Goal: Task Accomplishment & Management: Manage account settings

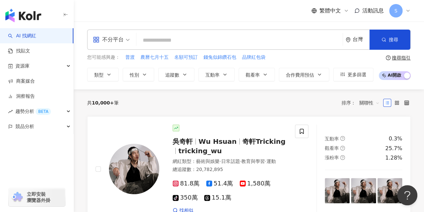
click at [409, 9] on icon at bounding box center [408, 10] width 5 height 5
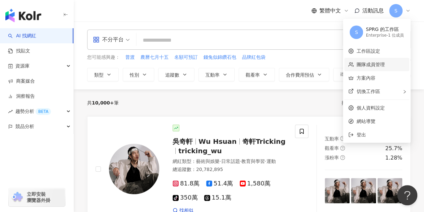
click at [377, 65] on link "團隊成員管理" at bounding box center [371, 64] width 28 height 5
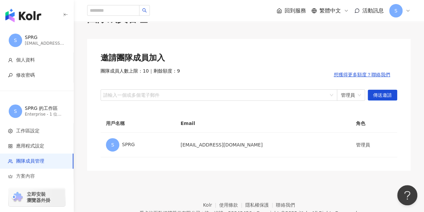
scroll to position [34, 0]
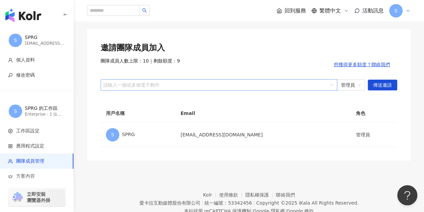
click at [185, 84] on div at bounding box center [215, 84] width 227 height 5
click at [358, 86] on span "管理員" at bounding box center [351, 85] width 20 height 11
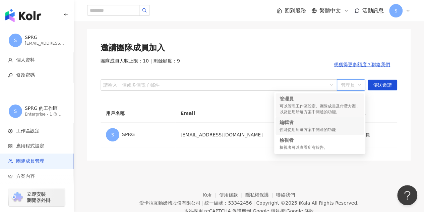
click at [317, 127] on div "僅能使用所選方案中開通的功能" at bounding box center [320, 130] width 81 height 6
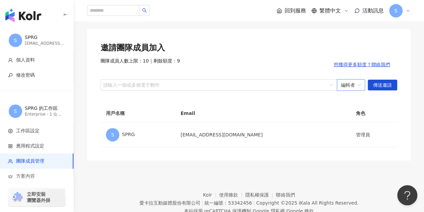
click at [356, 85] on span "編輯者" at bounding box center [351, 85] width 20 height 11
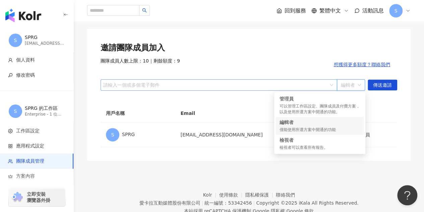
click at [272, 87] on div at bounding box center [215, 84] width 227 height 5
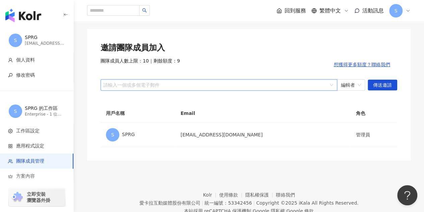
paste input "**********"
type input "**********"
paste input "**********"
type input "**********"
click at [378, 85] on span "傳送邀請" at bounding box center [382, 85] width 19 height 11
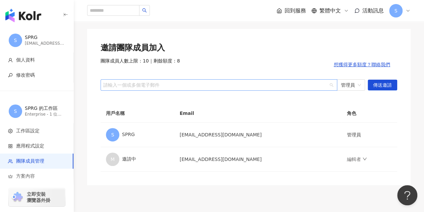
click at [217, 81] on div "請輸入一個或多個電子郵件" at bounding box center [219, 84] width 237 height 11
paste input "**********"
type input "**********"
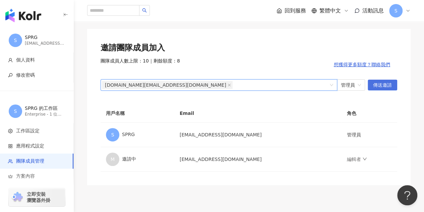
click at [378, 88] on span "傳送邀請" at bounding box center [382, 85] width 19 height 11
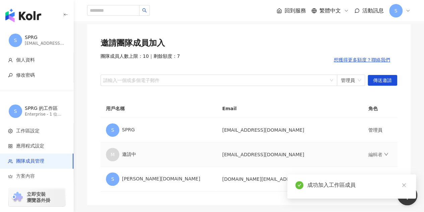
scroll to position [101, 0]
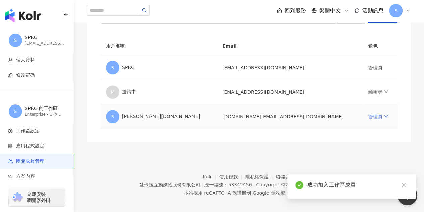
click at [384, 116] on icon "down" at bounding box center [386, 116] width 5 height 5
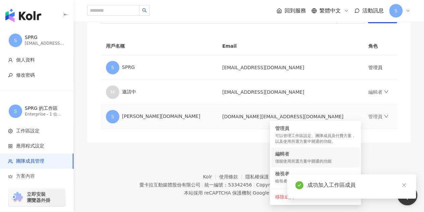
click at [302, 157] on div "編輯者" at bounding box center [315, 153] width 81 height 7
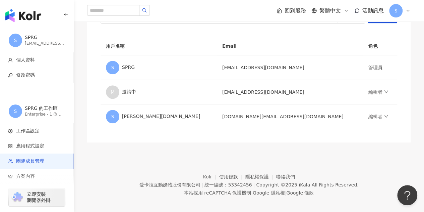
click at [261, 143] on footer "Kolr 使用條款 隱私權保護 聯絡我們 愛卡拉互動媒體股份有限公司 | 統一編號：53342456 | Copyright © 2025 iKala All…" at bounding box center [249, 179] width 351 height 74
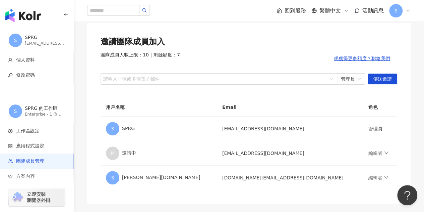
scroll to position [34, 0]
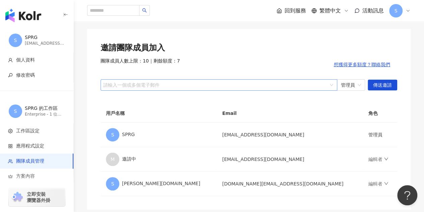
click at [152, 86] on div at bounding box center [215, 84] width 227 height 5
click at [243, 83] on div at bounding box center [215, 84] width 227 height 5
paste input "**********"
click at [352, 84] on span "管理員" at bounding box center [351, 85] width 20 height 11
type input "**********"
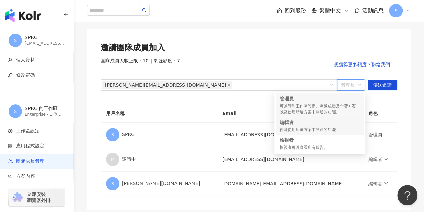
click at [328, 125] on div "編輯者" at bounding box center [320, 122] width 81 height 7
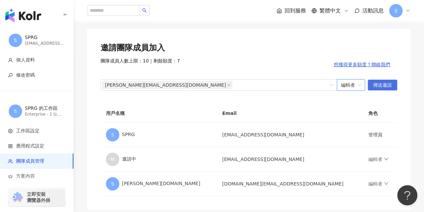
click at [385, 85] on span "傳送邀請" at bounding box center [382, 85] width 19 height 11
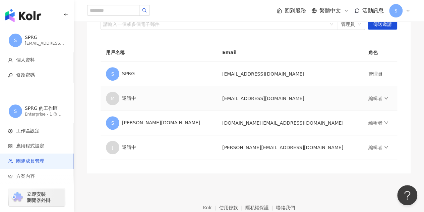
scroll to position [62, 0]
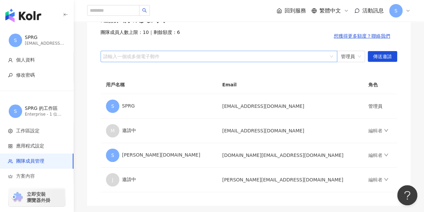
click at [283, 56] on div at bounding box center [215, 56] width 227 height 5
type input "**"
type input "**********"
click at [366, 57] on div "linda.hsieh@sprg.com.tw 管理員 傳送邀請" at bounding box center [249, 56] width 297 height 11
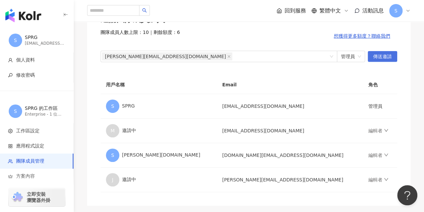
click at [374, 56] on span "傳送邀請" at bounding box center [382, 56] width 19 height 11
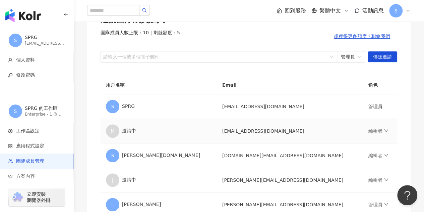
scroll to position [0, 0]
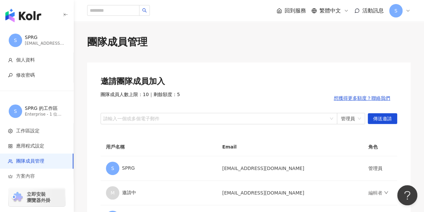
click at [271, 85] on div "邀請團隊成員加入" at bounding box center [249, 81] width 297 height 11
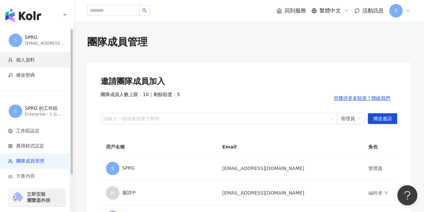
click at [29, 62] on span "個人資料" at bounding box center [25, 60] width 19 height 7
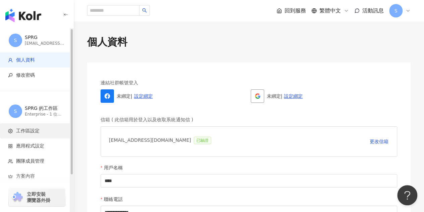
click at [42, 133] on span "工作區設定" at bounding box center [38, 131] width 60 height 7
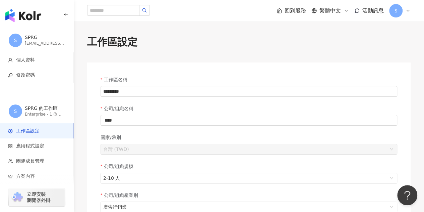
click at [294, 11] on span "回到服務" at bounding box center [295, 10] width 21 height 7
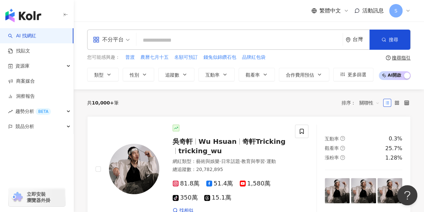
drag, startPoint x: 103, startPoint y: 15, endPoint x: 54, endPoint y: 1, distance: 50.2
click at [103, 15] on div "繁體中文 活動訊息 S" at bounding box center [249, 10] width 324 height 21
click at [409, 10] on icon at bounding box center [408, 10] width 3 height 1
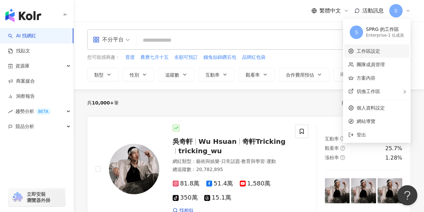
click at [377, 52] on link "工作區設定" at bounding box center [368, 50] width 23 height 5
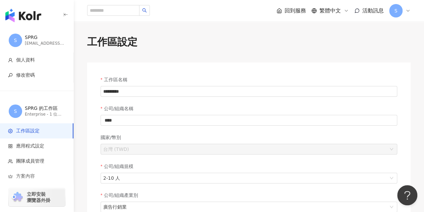
click at [406, 10] on icon at bounding box center [408, 10] width 5 height 5
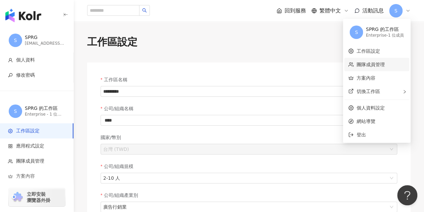
click at [383, 62] on link "團隊成員管理" at bounding box center [371, 64] width 28 height 5
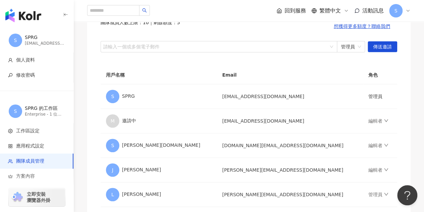
scroll to position [101, 0]
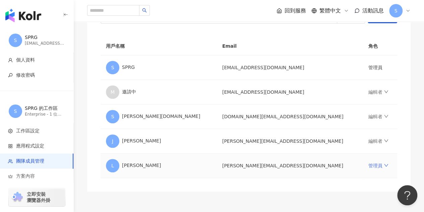
click at [384, 164] on icon "down" at bounding box center [386, 165] width 5 height 5
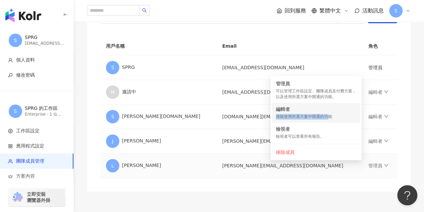
drag, startPoint x: 297, startPoint y: 112, endPoint x: 329, endPoint y: 121, distance: 32.9
click at [329, 121] on li "編輯者 僅能使用所選方案中開通的功能" at bounding box center [316, 113] width 89 height 20
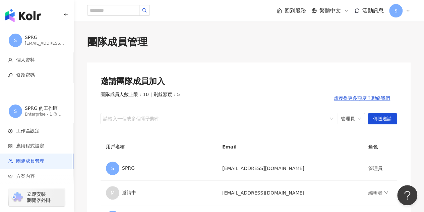
scroll to position [0, 0]
click at [293, 10] on span "回到服務" at bounding box center [295, 10] width 21 height 7
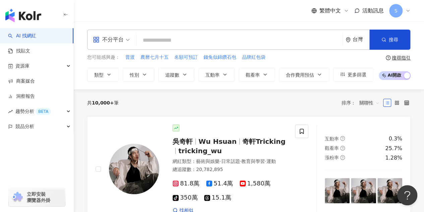
click at [34, 37] on link "AI 找網紅" at bounding box center [22, 36] width 28 height 7
click at [172, 39] on input "search" at bounding box center [239, 40] width 201 height 13
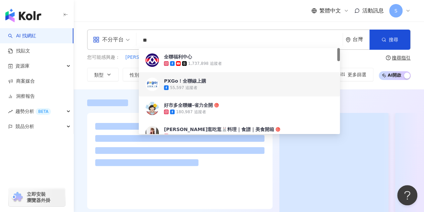
type input "**"
click at [78, 135] on div at bounding box center [249, 156] width 351 height 114
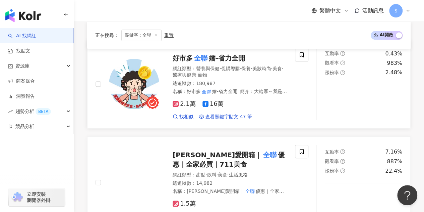
scroll to position [336, 0]
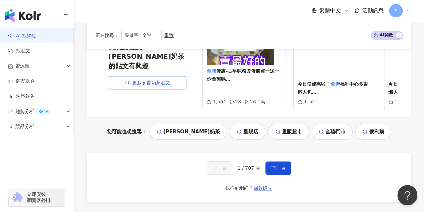
scroll to position [1550, 0]
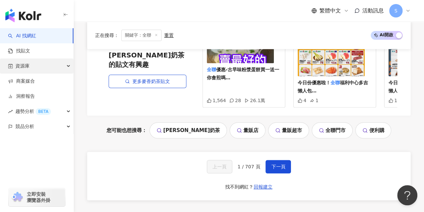
click at [63, 64] on div "資源庫" at bounding box center [36, 65] width 73 height 15
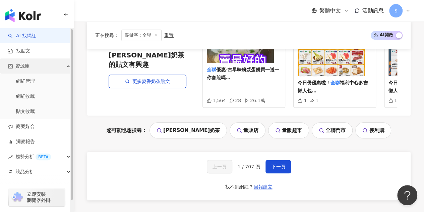
click at [63, 64] on div "資源庫" at bounding box center [36, 65] width 73 height 15
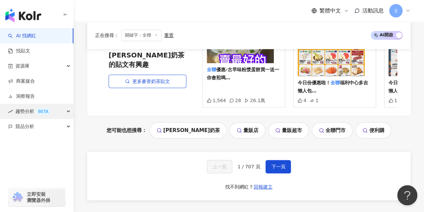
click at [64, 110] on div "趨勢分析 BETA" at bounding box center [36, 111] width 73 height 15
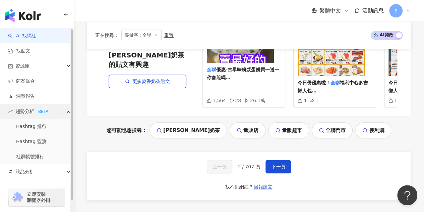
click at [64, 110] on div "趨勢分析 BETA" at bounding box center [36, 111] width 73 height 15
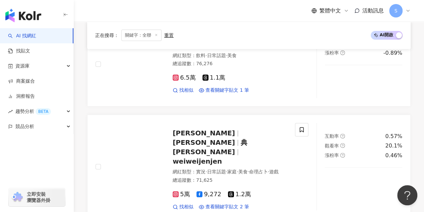
scroll to position [1315, 0]
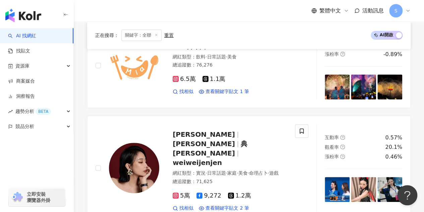
click at [409, 10] on icon at bounding box center [408, 10] width 5 height 5
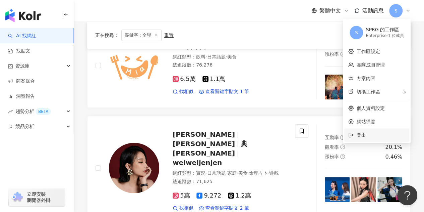
click at [361, 137] on span "登出" at bounding box center [361, 134] width 9 height 5
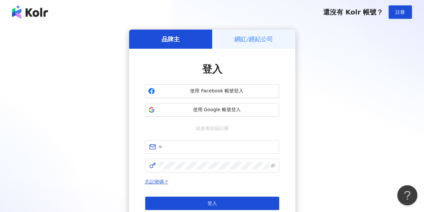
click at [230, 41] on div "網紅/經紀公司" at bounding box center [253, 39] width 83 height 19
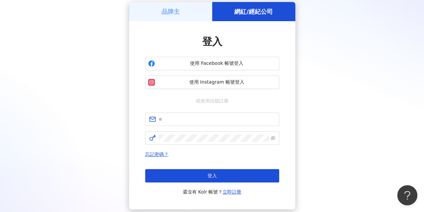
scroll to position [34, 0]
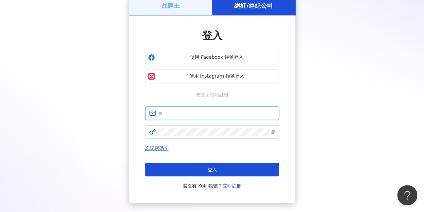
click at [220, 114] on input "text" at bounding box center [217, 112] width 117 height 7
type input "**********"
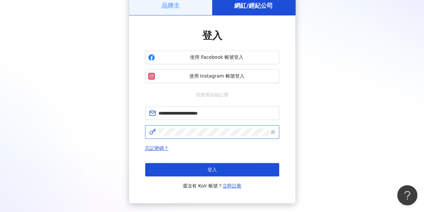
click button "登入" at bounding box center [212, 169] width 134 height 13
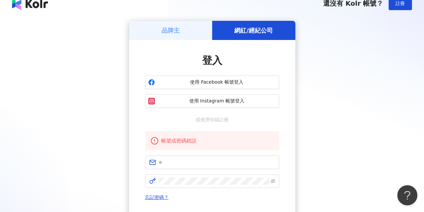
scroll to position [0, 0]
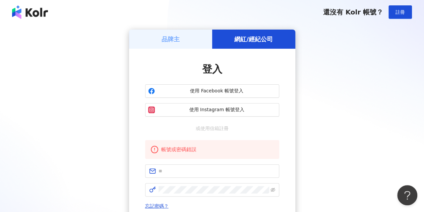
click at [185, 41] on div "品牌主" at bounding box center [170, 39] width 83 height 19
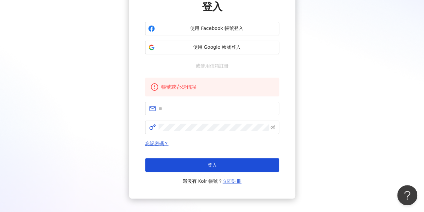
scroll to position [67, 0]
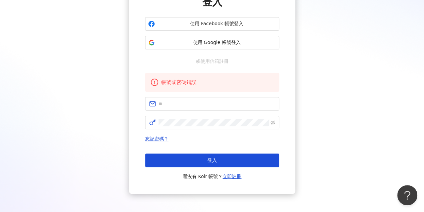
click at [183, 114] on form at bounding box center [212, 113] width 134 height 32
click at [183, 104] on input "text" at bounding box center [217, 103] width 117 height 7
type input "**********"
click at [158, 139] on link "忘記密碼？" at bounding box center [156, 138] width 23 height 5
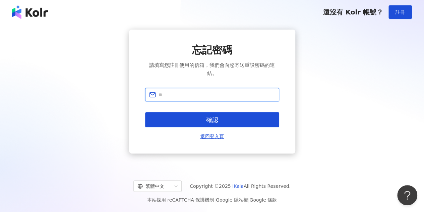
click at [194, 96] on input "text" at bounding box center [217, 94] width 117 height 7
type input "**********"
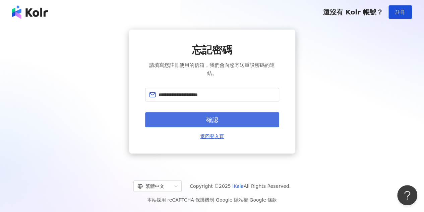
click at [226, 118] on button "確認" at bounding box center [212, 119] width 134 height 15
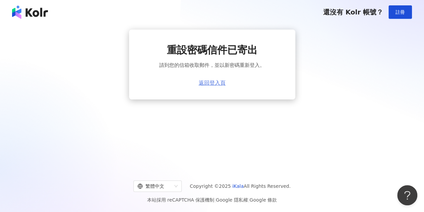
click at [215, 82] on link "返回登入頁" at bounding box center [212, 83] width 27 height 6
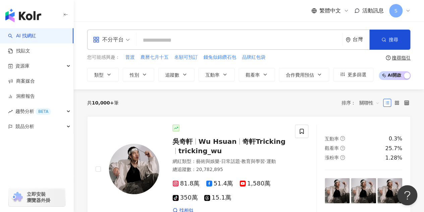
click at [397, 9] on span "S" at bounding box center [396, 10] width 3 height 7
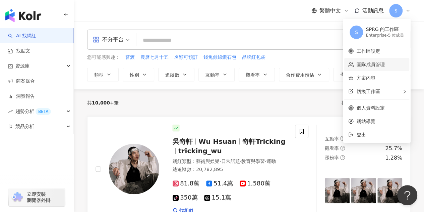
click at [371, 65] on link "團隊成員管理" at bounding box center [371, 64] width 28 height 5
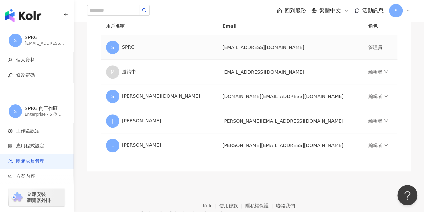
scroll to position [134, 0]
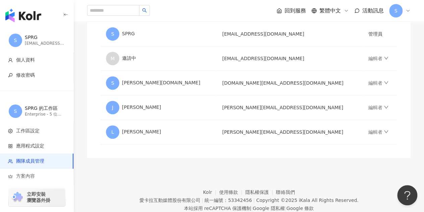
click at [411, 105] on div "團隊成員管理 邀請團隊成員加入 團隊成員人數上限：10 ｜ 剩餘額度：5 想獲得更多額度？聯絡我們 請輸入一個或多個電子郵件 管理員 傳送邀請 用戶名稱 Em…" at bounding box center [249, 29] width 351 height 257
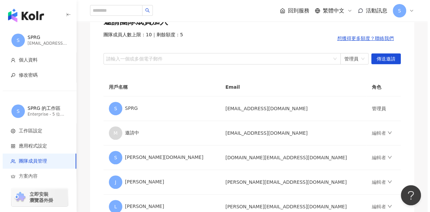
scroll to position [0, 0]
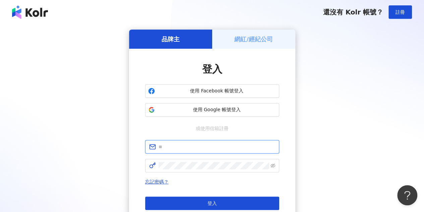
click at [207, 143] on input "text" at bounding box center [217, 146] width 117 height 7
type input "**********"
click button "登入" at bounding box center [212, 202] width 134 height 13
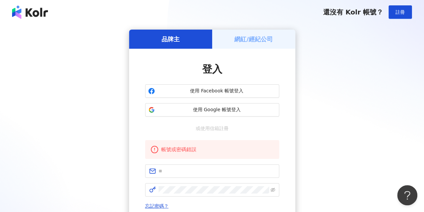
scroll to position [34, 0]
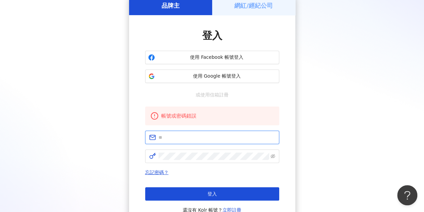
click at [195, 134] on input "text" at bounding box center [217, 137] width 117 height 7
type input "**********"
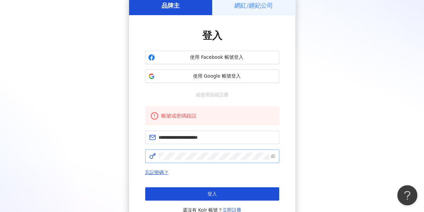
click at [272, 159] on span at bounding box center [273, 155] width 5 height 7
click at [271, 156] on icon "eye-invisible" at bounding box center [273, 156] width 5 height 5
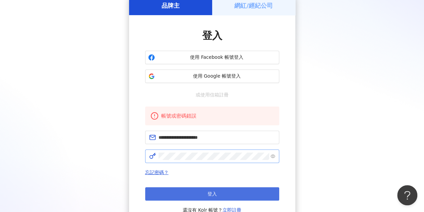
click at [212, 193] on span "登入" at bounding box center [212, 193] width 9 height 5
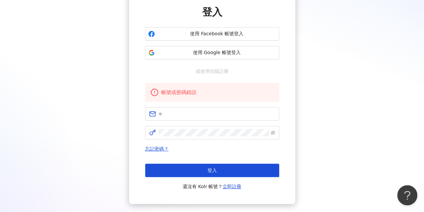
scroll to position [67, 0]
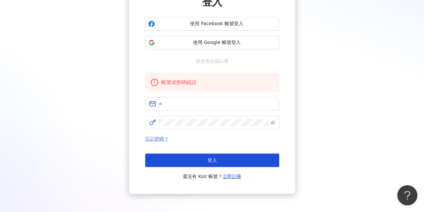
click at [159, 140] on link "忘記密碼？" at bounding box center [156, 138] width 23 height 5
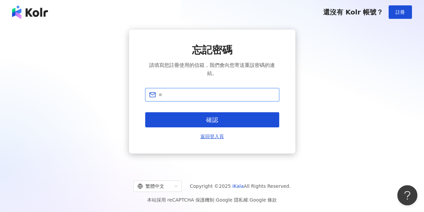
click at [174, 93] on input "text" at bounding box center [217, 94] width 117 height 7
type input "**********"
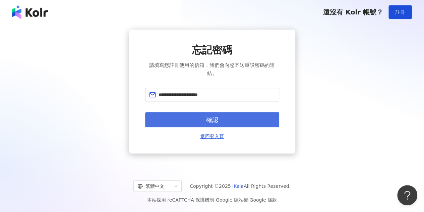
click at [216, 123] on span "確認" at bounding box center [212, 119] width 12 height 7
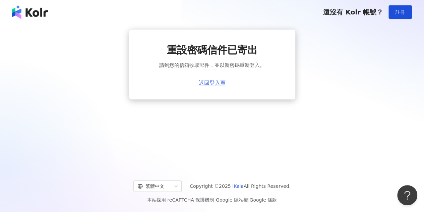
click at [208, 85] on link "返回登入頁" at bounding box center [212, 83] width 27 height 6
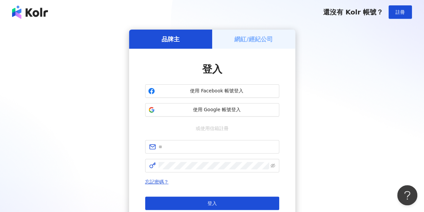
scroll to position [34, 0]
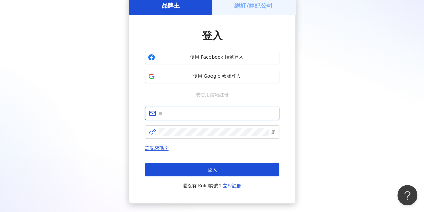
click at [212, 115] on input "text" at bounding box center [217, 112] width 117 height 7
type input "**********"
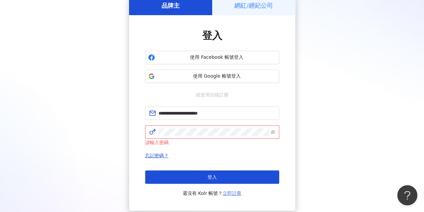
click at [230, 190] on link "立即註冊" at bounding box center [232, 192] width 19 height 5
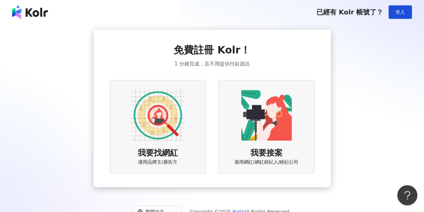
click at [163, 111] on img at bounding box center [158, 115] width 54 height 54
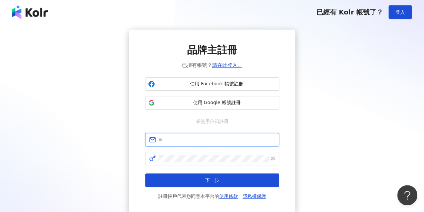
click at [193, 138] on input "text" at bounding box center [217, 139] width 117 height 7
type input "**********"
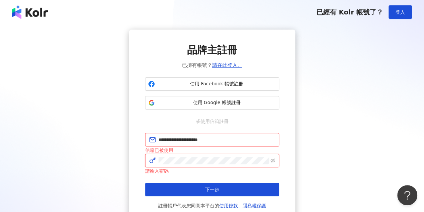
scroll to position [34, 0]
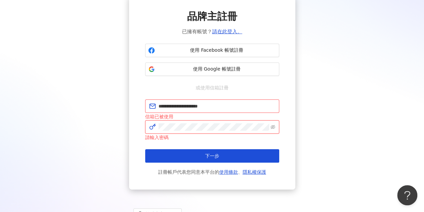
click at [145, 149] on button "下一步" at bounding box center [212, 155] width 134 height 13
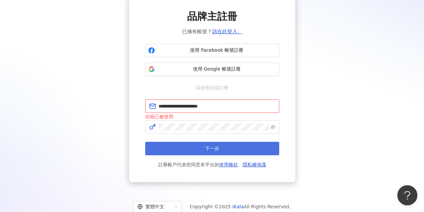
click at [188, 148] on button "下一步" at bounding box center [212, 148] width 134 height 13
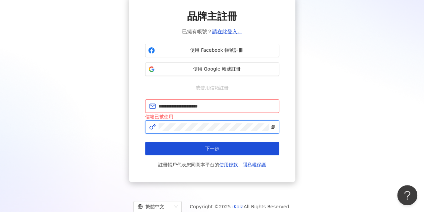
click at [272, 126] on icon "eye-invisible" at bounding box center [273, 127] width 5 height 4
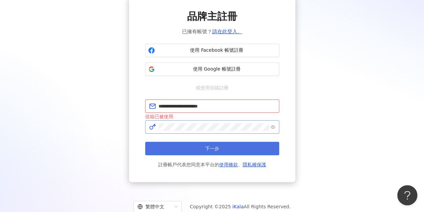
click at [251, 142] on button "下一步" at bounding box center [212, 148] width 134 height 13
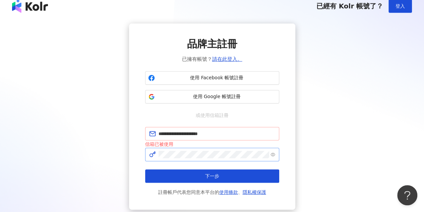
scroll to position [0, 0]
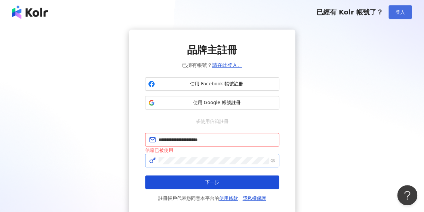
click at [399, 12] on span "登入" at bounding box center [400, 11] width 9 height 5
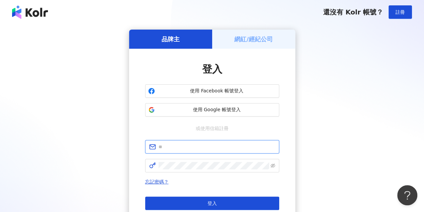
click at [170, 144] on input "text" at bounding box center [217, 146] width 117 height 7
type input "**********"
click button "登入" at bounding box center [212, 202] width 134 height 13
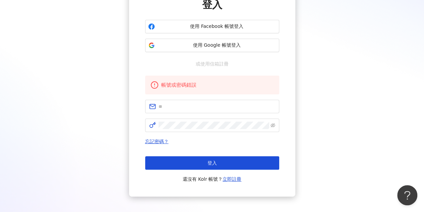
scroll to position [67, 0]
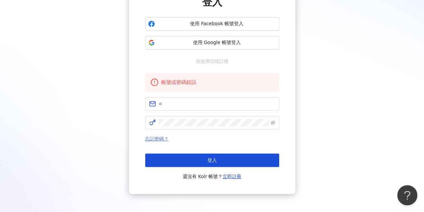
click at [159, 137] on link "忘記密碼？" at bounding box center [156, 138] width 23 height 5
